Goal: Navigation & Orientation: Find specific page/section

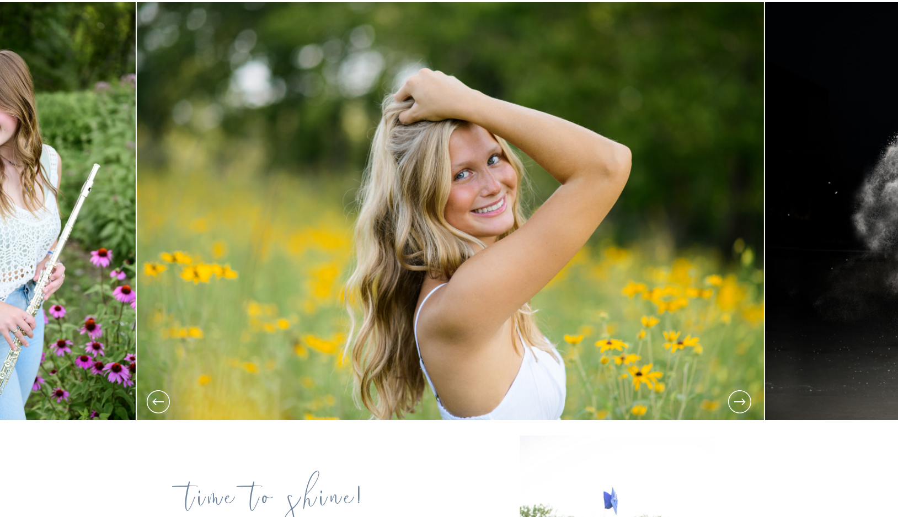
scroll to position [154, 0]
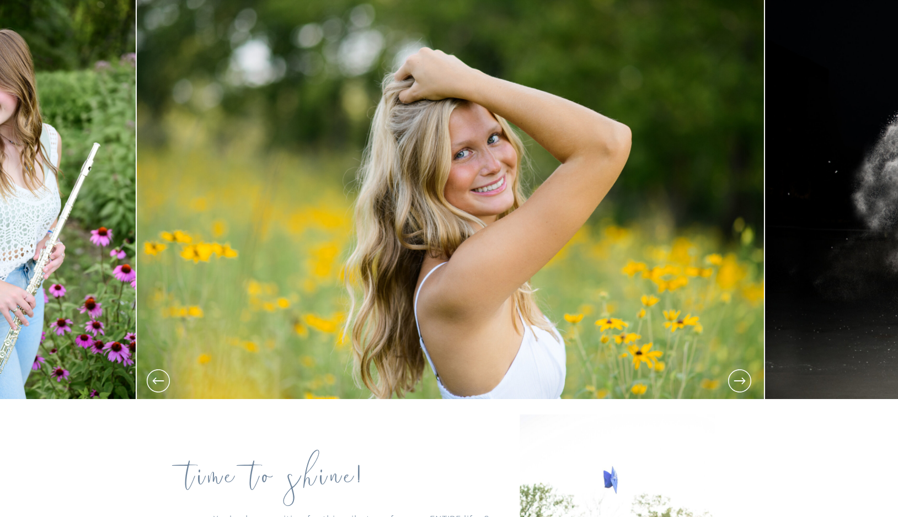
click at [747, 384] on icon at bounding box center [740, 381] width 28 height 28
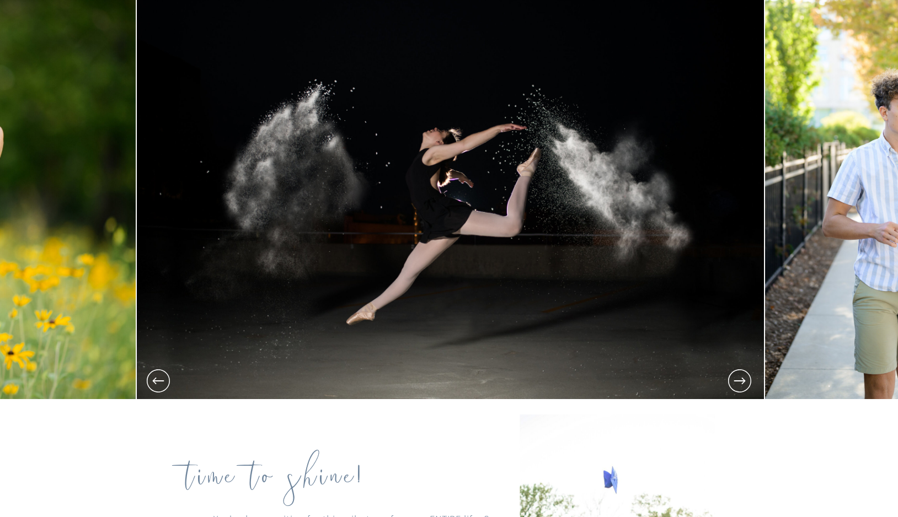
click at [747, 384] on icon at bounding box center [740, 381] width 28 height 28
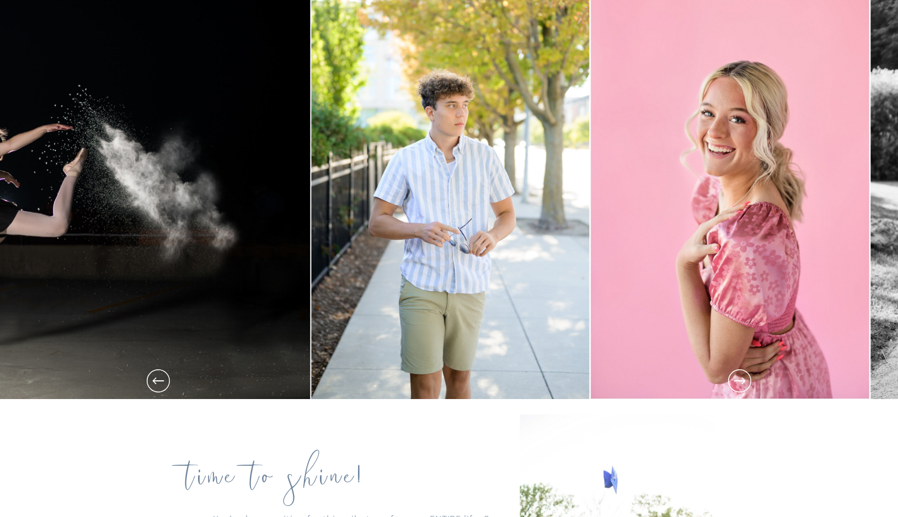
click at [745, 381] on icon at bounding box center [740, 381] width 12 height 7
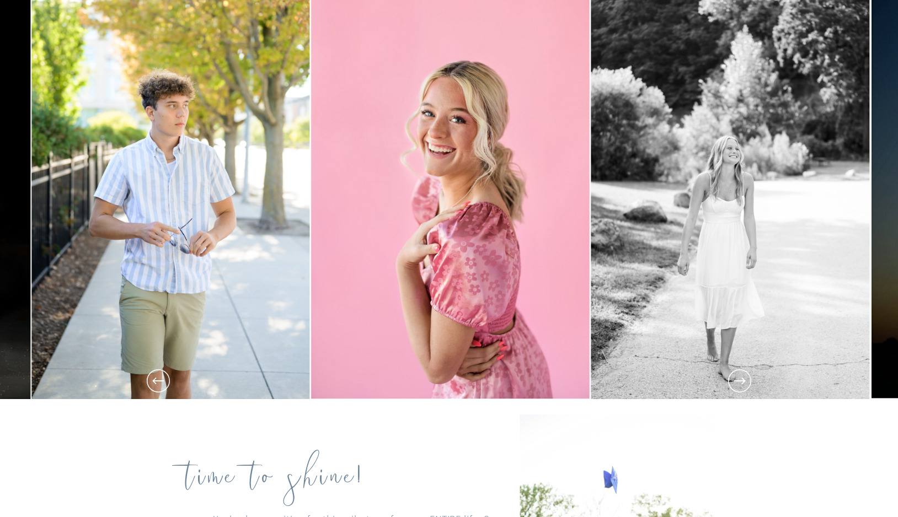
click at [743, 381] on icon at bounding box center [740, 381] width 28 height 28
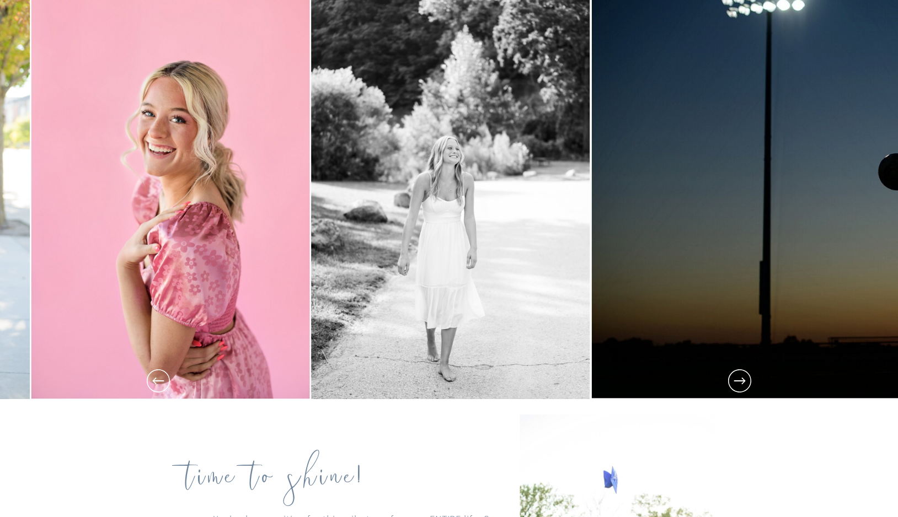
click at [743, 382] on icon at bounding box center [740, 381] width 12 height 7
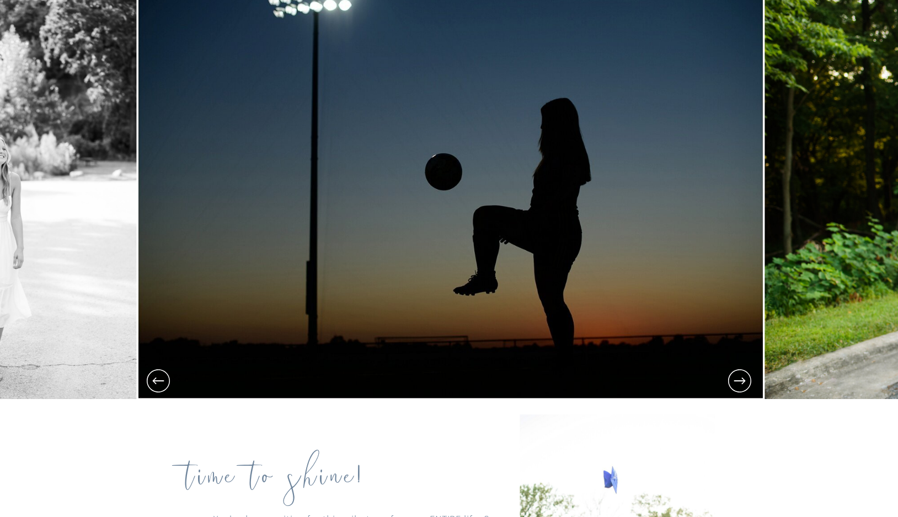
click at [743, 382] on icon at bounding box center [740, 381] width 12 height 7
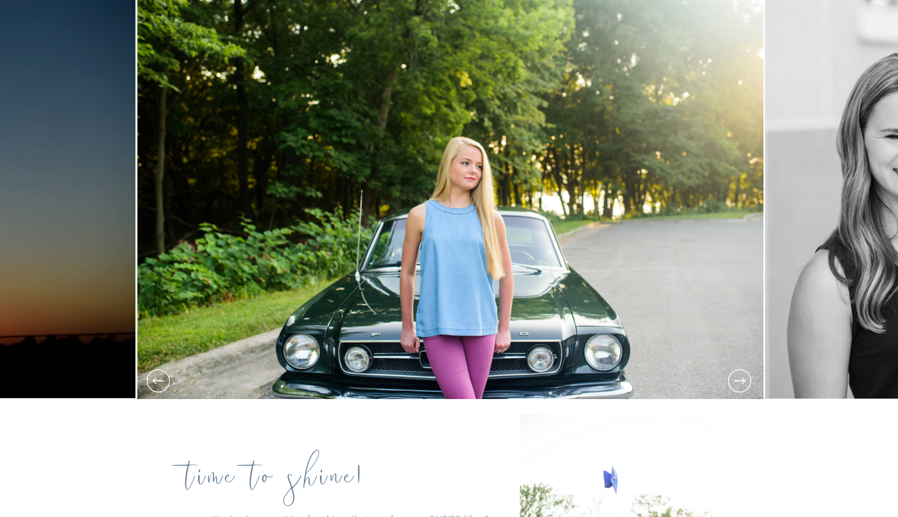
click at [743, 382] on icon at bounding box center [740, 381] width 12 height 7
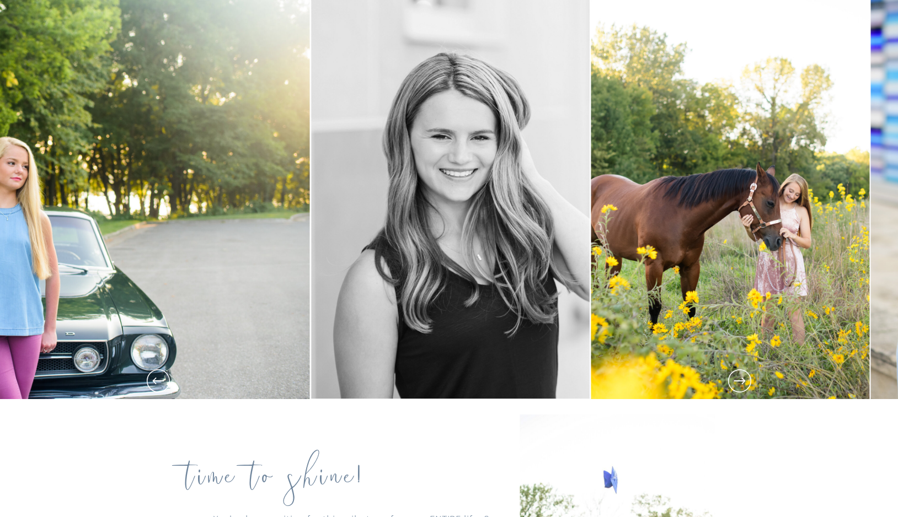
click at [742, 384] on icon at bounding box center [740, 381] width 28 height 28
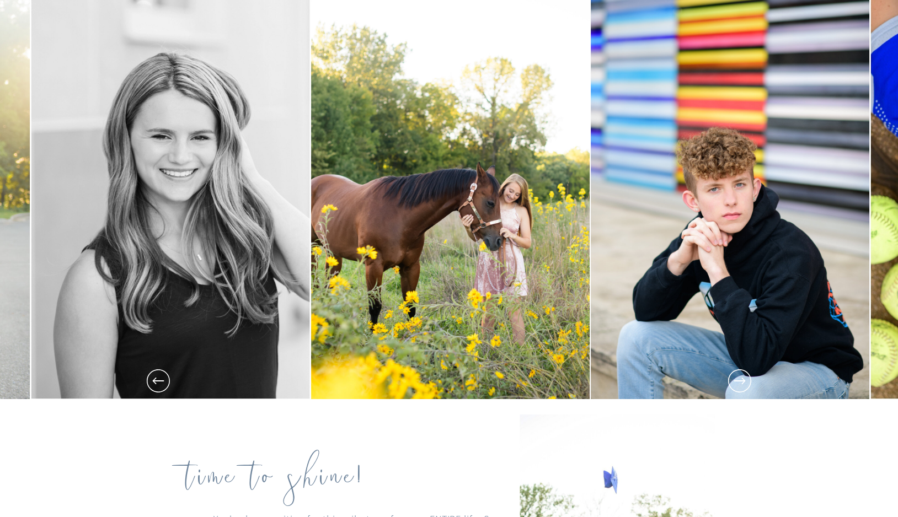
click at [742, 384] on icon at bounding box center [740, 381] width 28 height 28
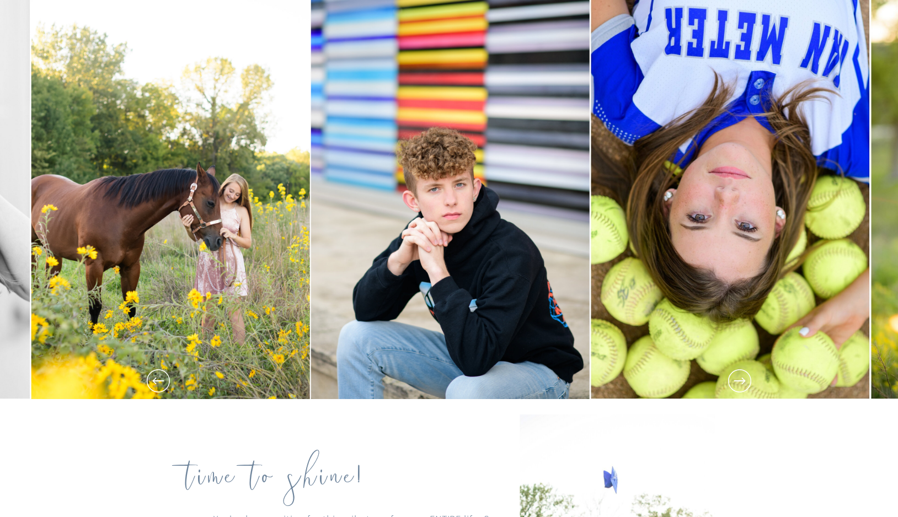
click at [741, 383] on icon at bounding box center [740, 381] width 28 height 28
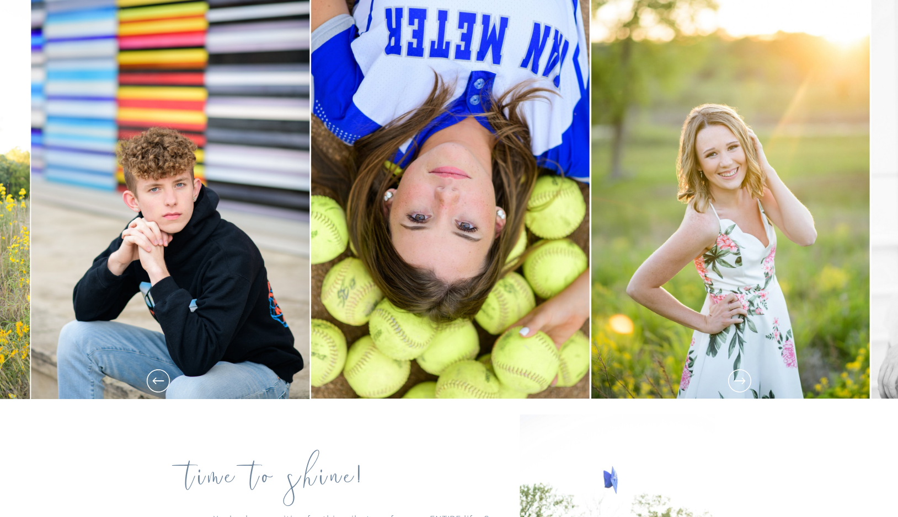
click at [737, 385] on icon at bounding box center [740, 381] width 28 height 28
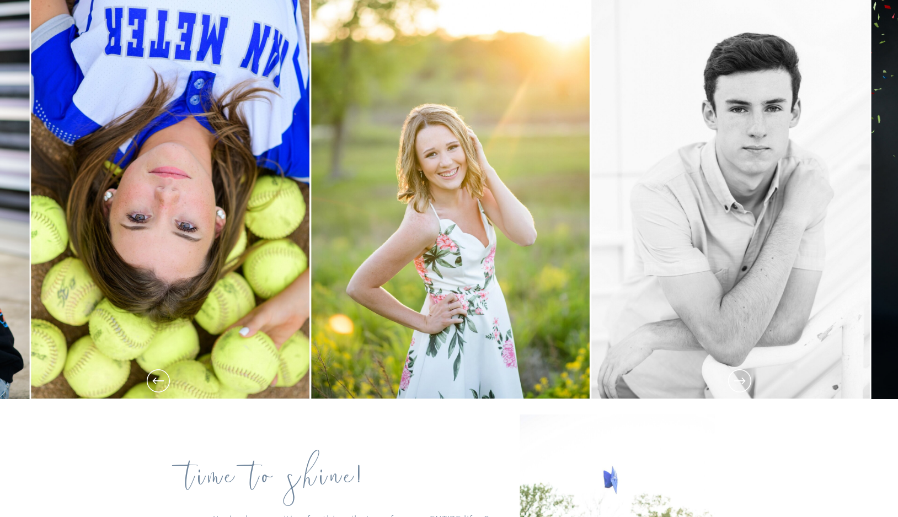
click at [740, 383] on icon at bounding box center [740, 381] width 28 height 28
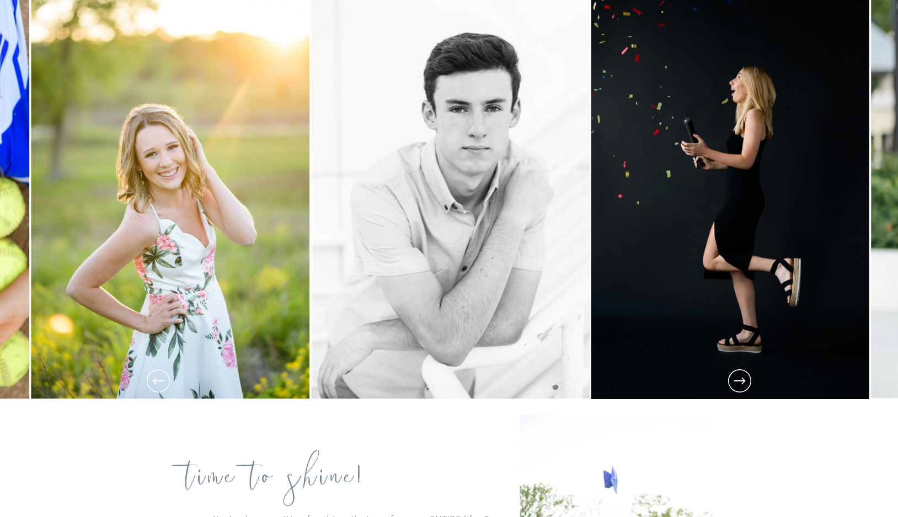
click at [740, 384] on icon at bounding box center [740, 381] width 28 height 28
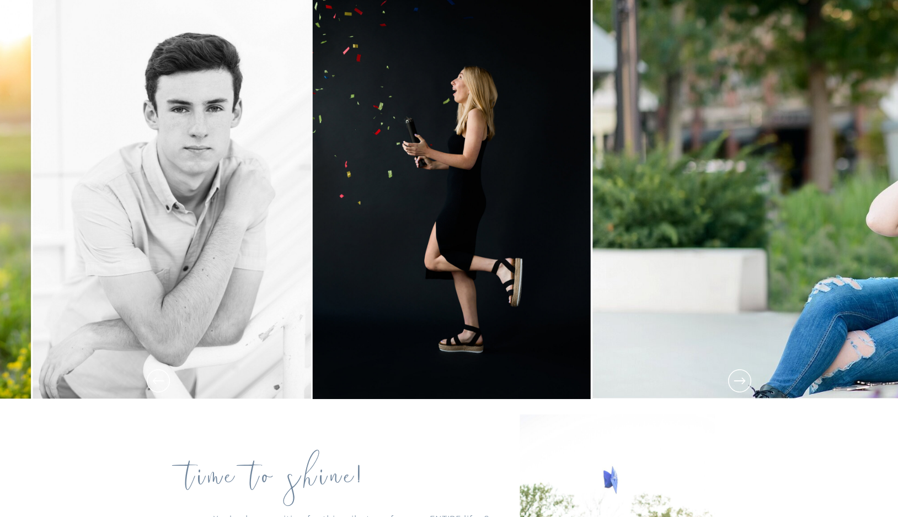
click at [740, 384] on icon at bounding box center [740, 381] width 28 height 28
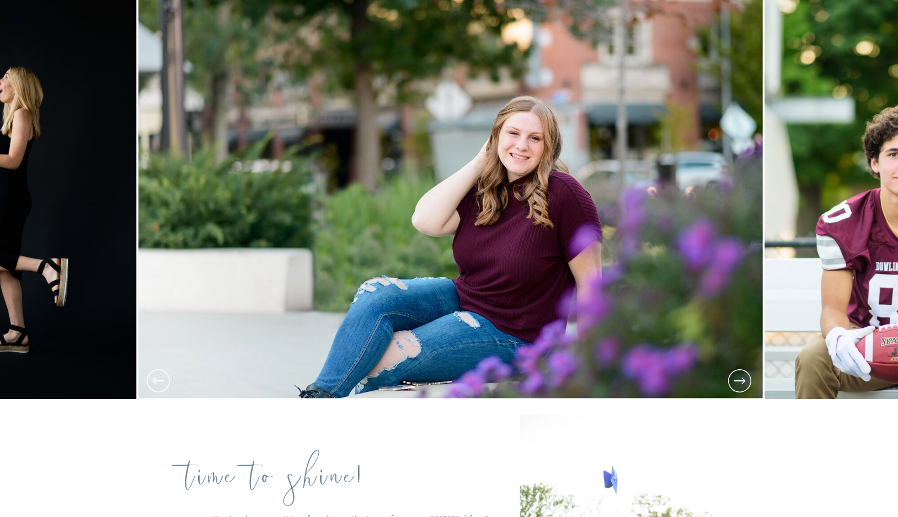
click at [740, 384] on icon at bounding box center [740, 381] width 28 height 28
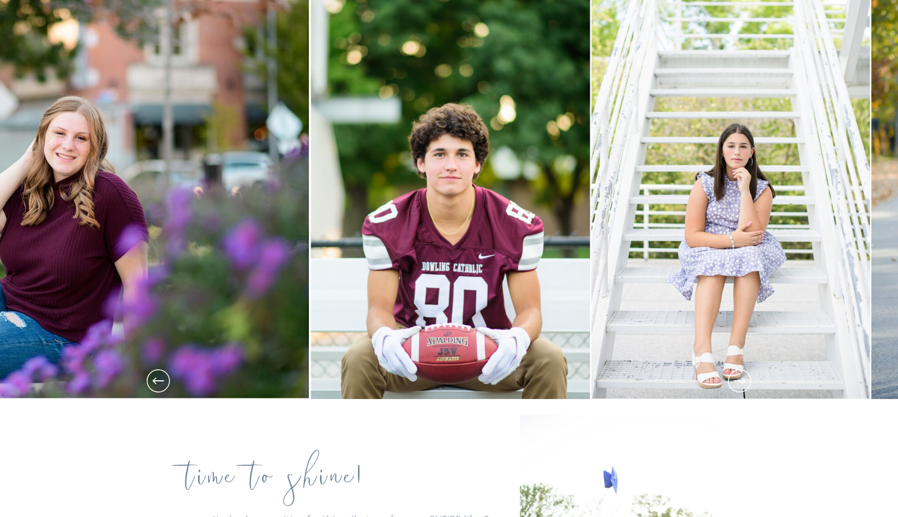
click at [740, 384] on icon at bounding box center [740, 381] width 28 height 28
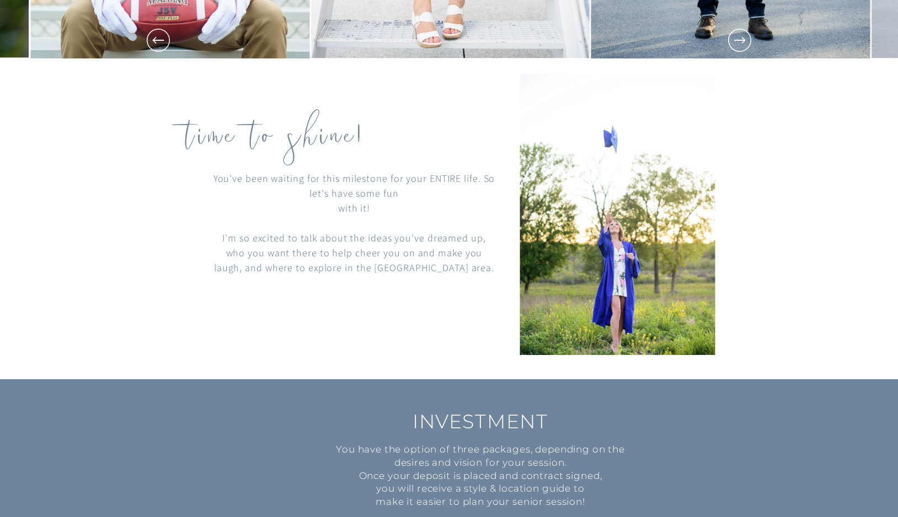
scroll to position [547, 0]
